Goal: Task Accomplishment & Management: Manage account settings

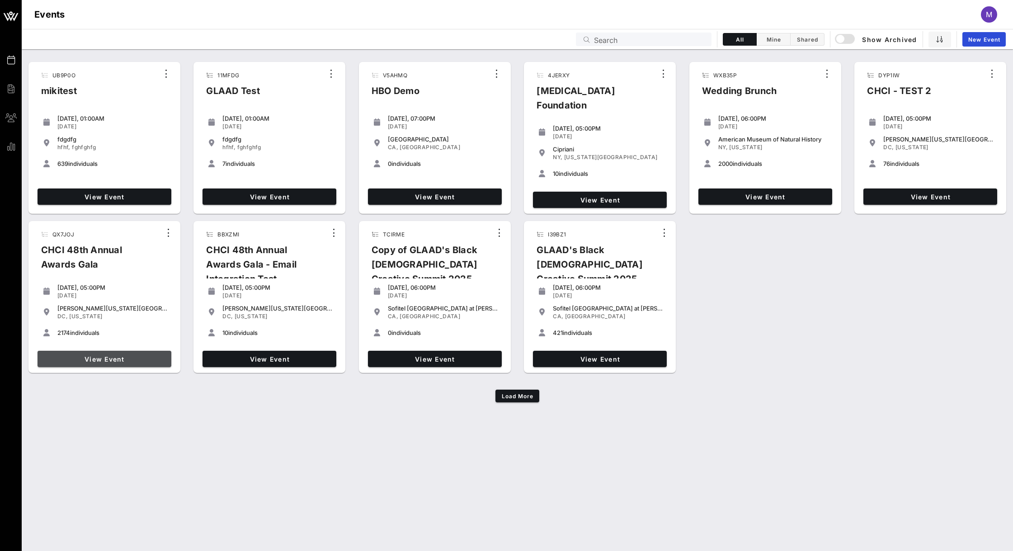
click at [99, 357] on span "View Event" at bounding box center [104, 359] width 127 height 8
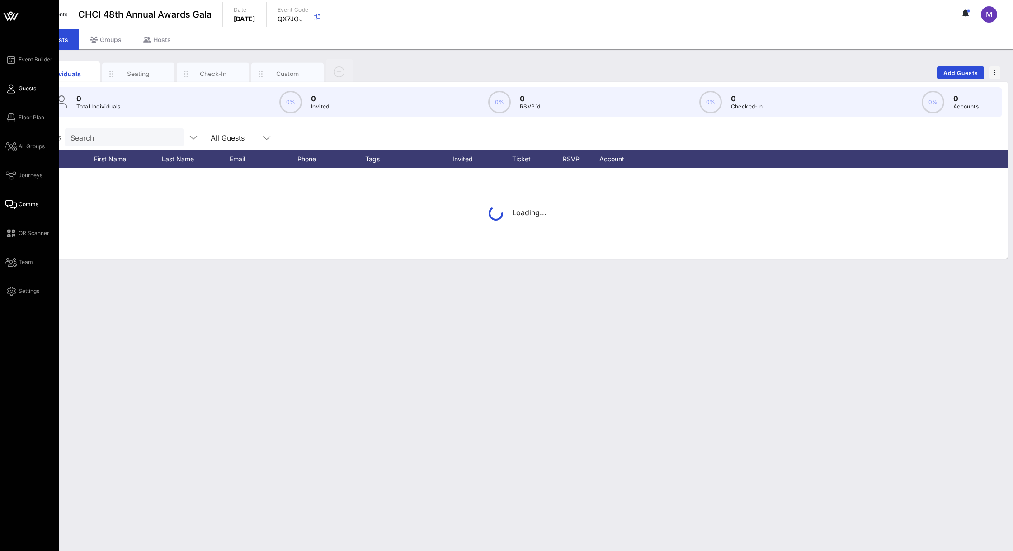
click at [25, 206] on span "Comms" at bounding box center [29, 204] width 20 height 8
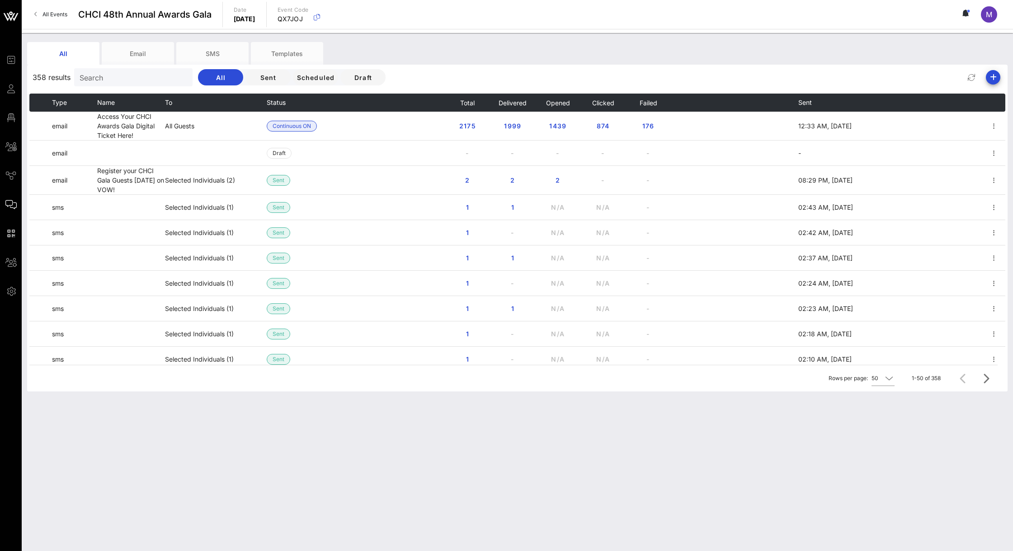
click at [965, 421] on div "All Email SMS Templates 358 results Search All Sent Scheduled Draft Type Name T…" at bounding box center [517, 292] width 991 height 518
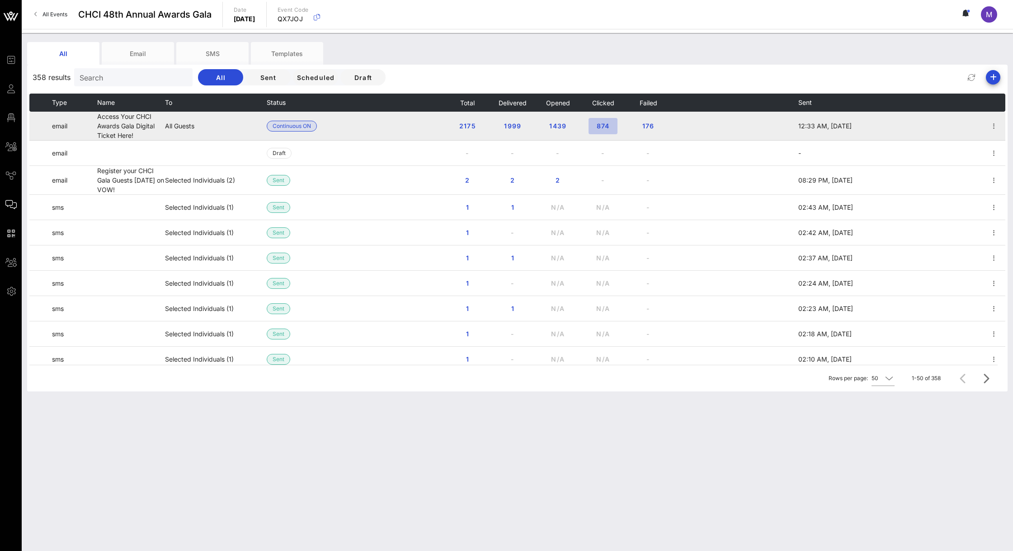
click at [598, 126] on span "874" at bounding box center [603, 126] width 14 height 8
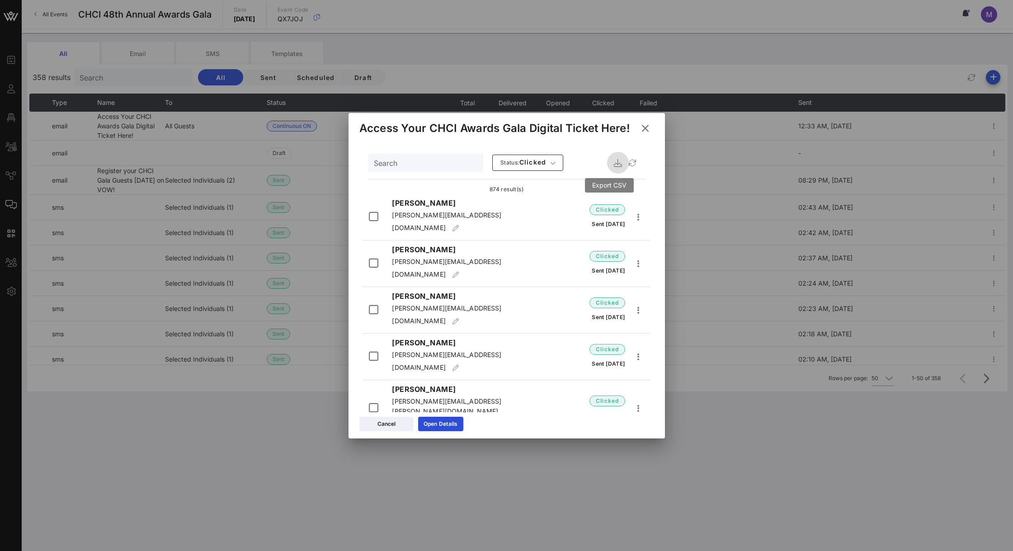
click at [613, 161] on icon "button" at bounding box center [618, 162] width 11 height 11
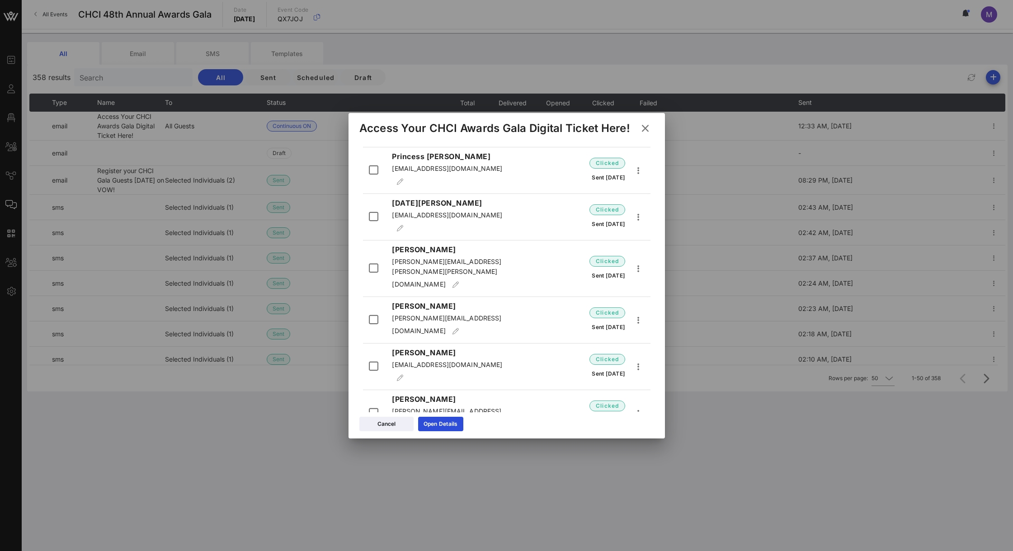
scroll to position [388, 0]
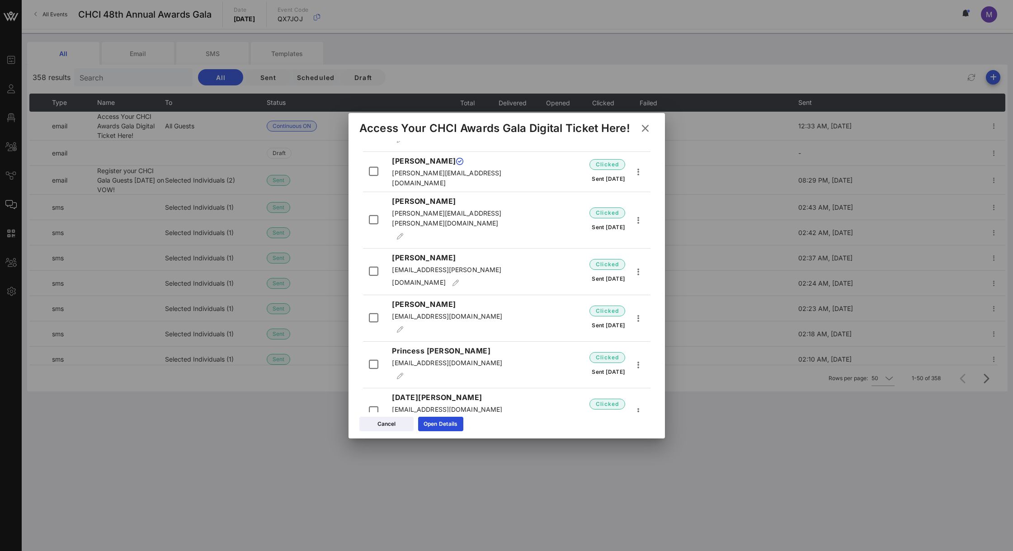
click at [672, 159] on div at bounding box center [506, 275] width 1013 height 551
